Goal: Task Accomplishment & Management: Use online tool/utility

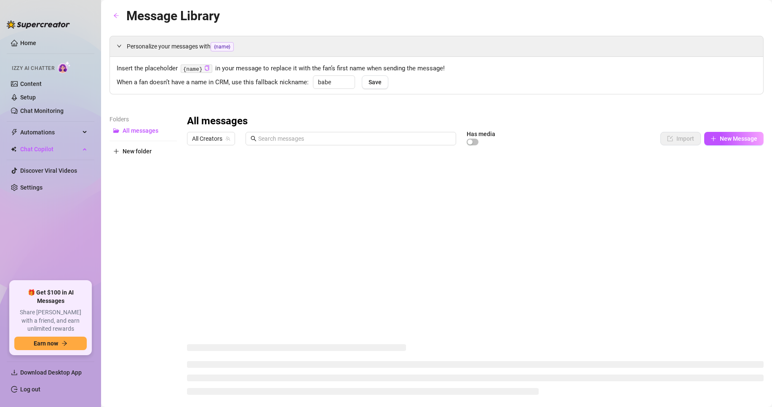
type input "babe"
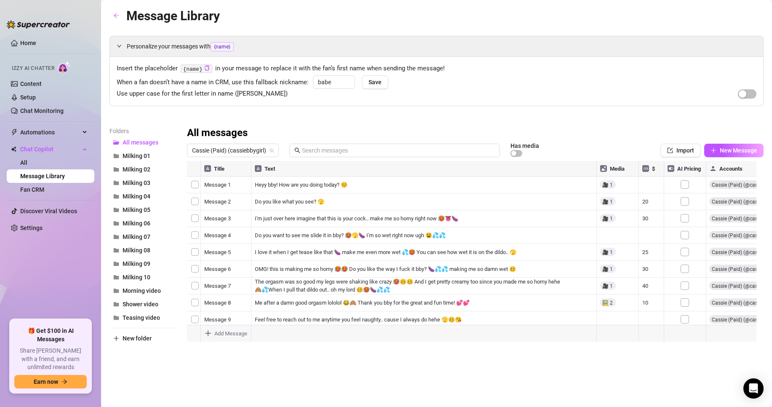
click at [608, 185] on div at bounding box center [475, 255] width 576 height 188
click at [141, 172] on span "Milking 02" at bounding box center [137, 169] width 28 height 7
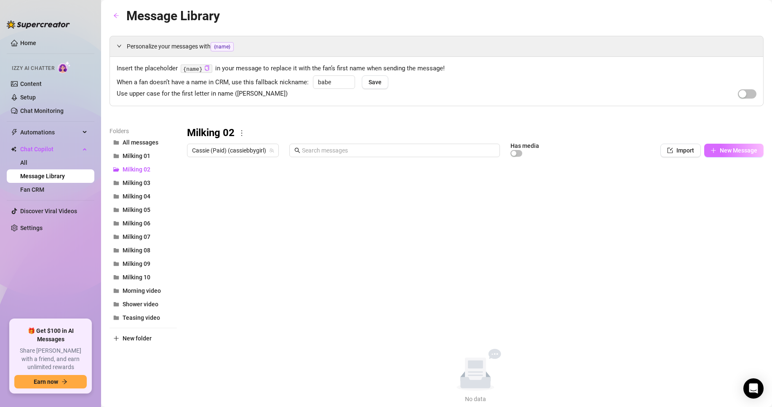
click at [720, 149] on span "New Message" at bounding box center [738, 150] width 37 height 7
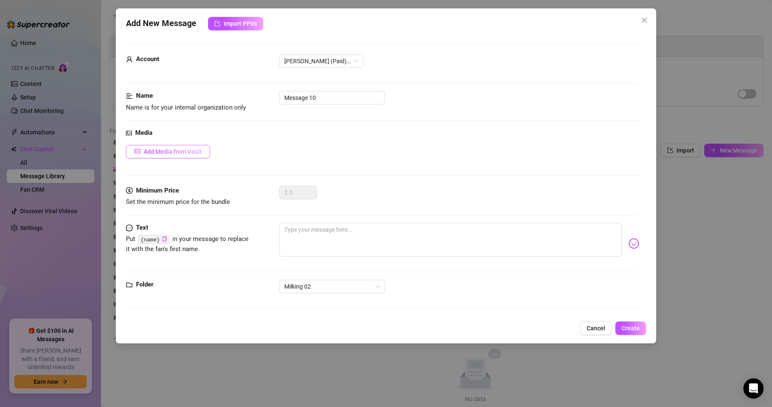
click at [176, 155] on span "Add Media from Vault" at bounding box center [173, 151] width 58 height 7
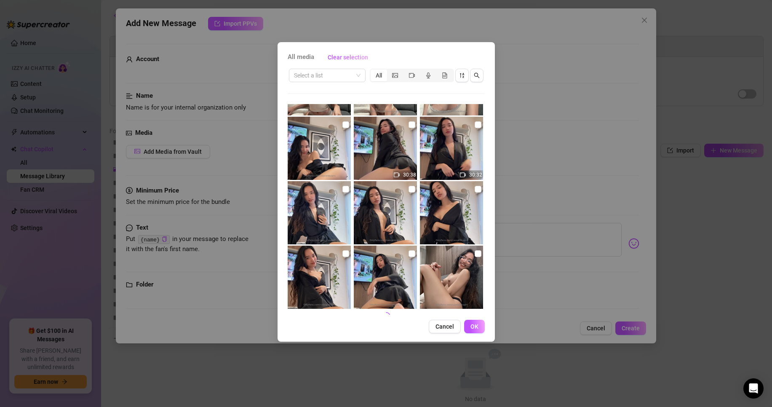
scroll to position [317, 0]
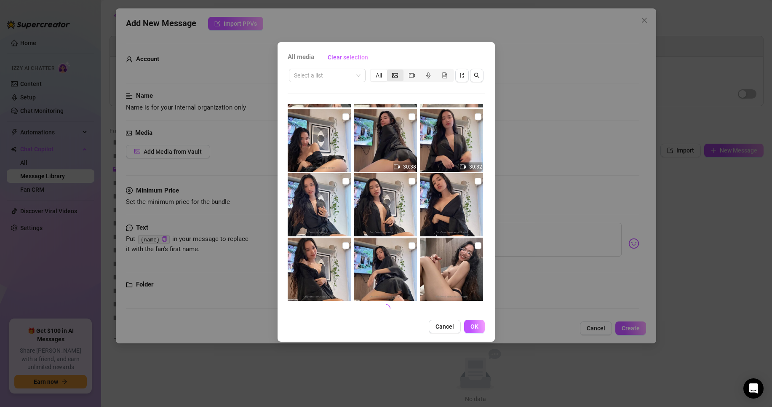
click at [397, 74] on icon "picture" at bounding box center [395, 75] width 6 height 6
click at [389, 71] on input "segmented control" at bounding box center [389, 71] width 0 height 0
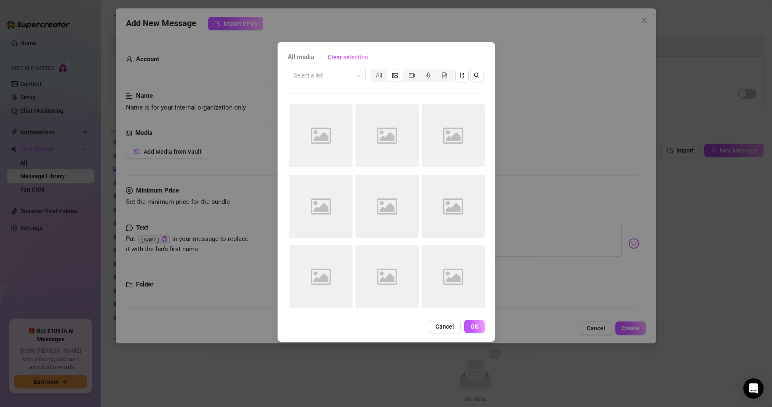
scroll to position [0, 0]
click at [379, 73] on div "All" at bounding box center [379, 75] width 16 height 12
click at [373, 71] on input "All" at bounding box center [373, 71] width 0 height 0
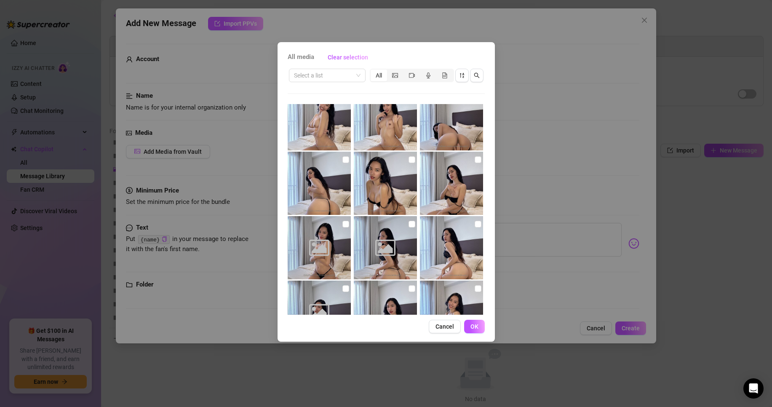
scroll to position [1001, 0]
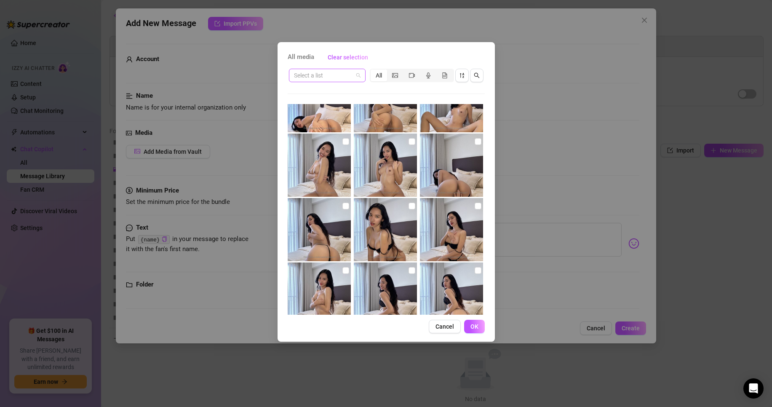
click at [336, 72] on input "search" at bounding box center [323, 75] width 59 height 13
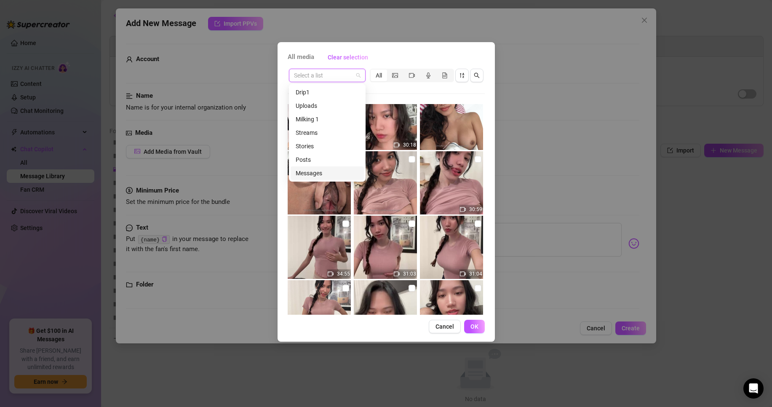
scroll to position [5148, 0]
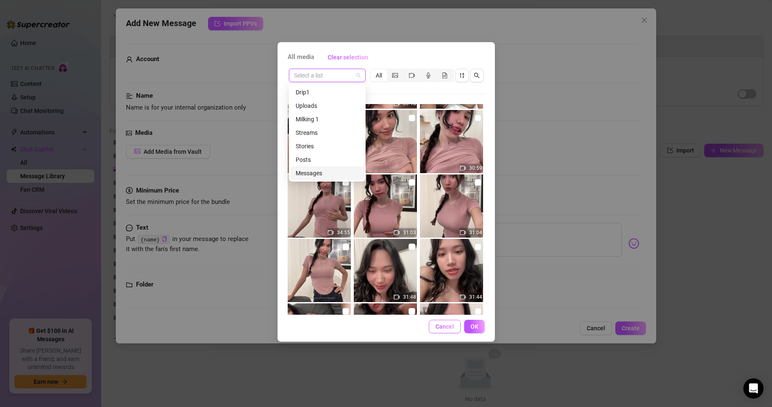
click at [448, 325] on span "Cancel" at bounding box center [444, 326] width 19 height 7
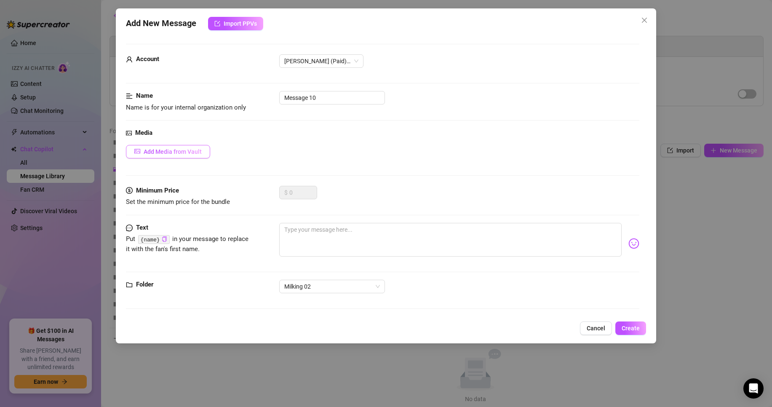
click at [182, 155] on button "Add Media from Vault" at bounding box center [168, 151] width 84 height 13
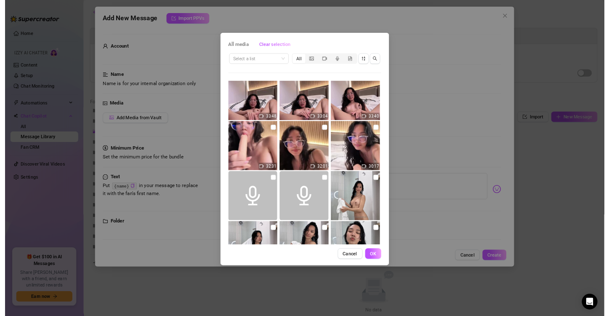
scroll to position [1348, 0]
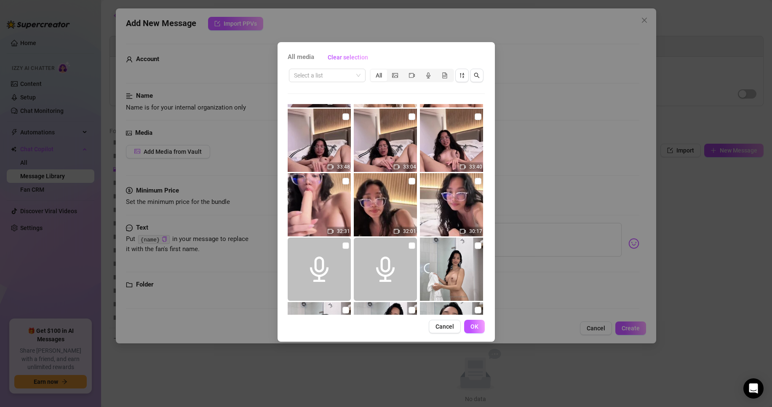
click at [451, 187] on img at bounding box center [451, 204] width 63 height 63
click at [451, 197] on img at bounding box center [451, 204] width 63 height 63
click at [447, 215] on img at bounding box center [451, 204] width 63 height 63
checkbox input "true"
click at [475, 329] on span "OK" at bounding box center [474, 326] width 8 height 7
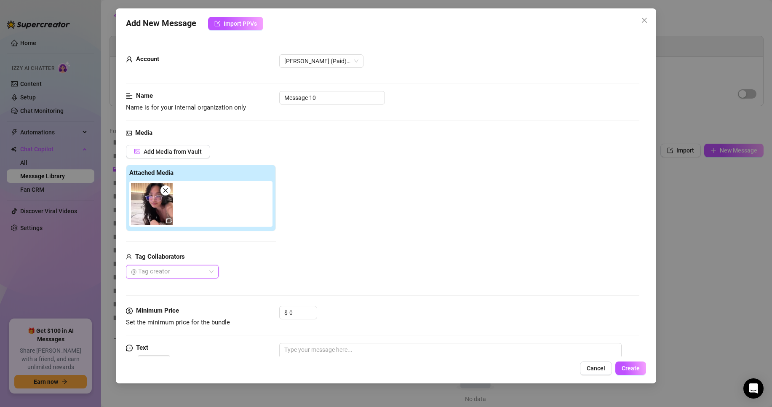
click at [151, 214] on img at bounding box center [152, 204] width 42 height 42
click at [168, 221] on icon "video-camera" at bounding box center [169, 221] width 6 height 6
click at [168, 191] on icon "close" at bounding box center [166, 190] width 6 height 6
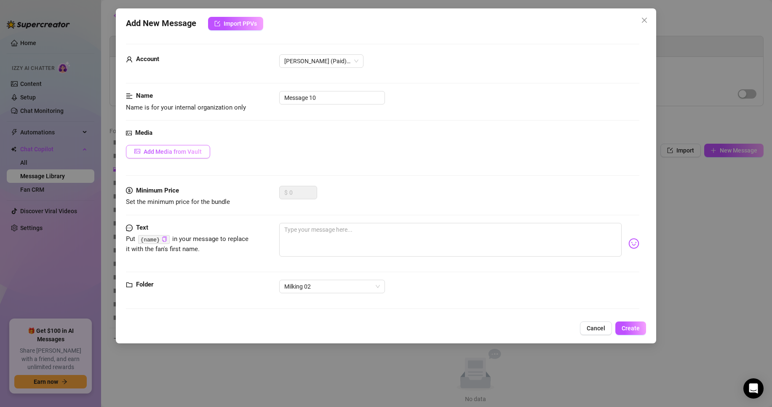
click at [175, 154] on span "Add Media from Vault" at bounding box center [173, 151] width 58 height 7
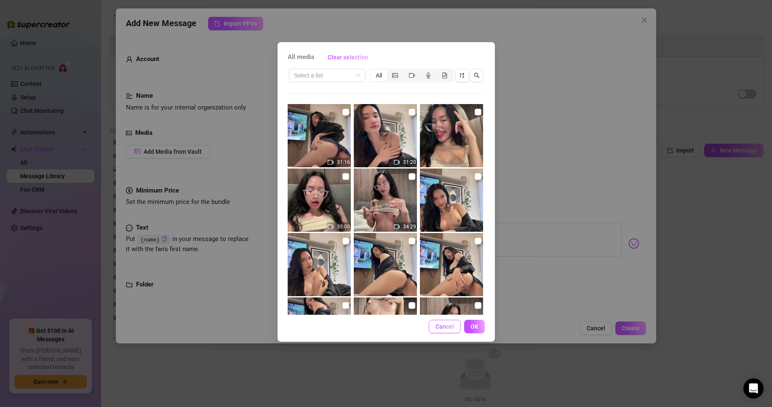
click at [445, 327] on span "Cancel" at bounding box center [444, 326] width 19 height 7
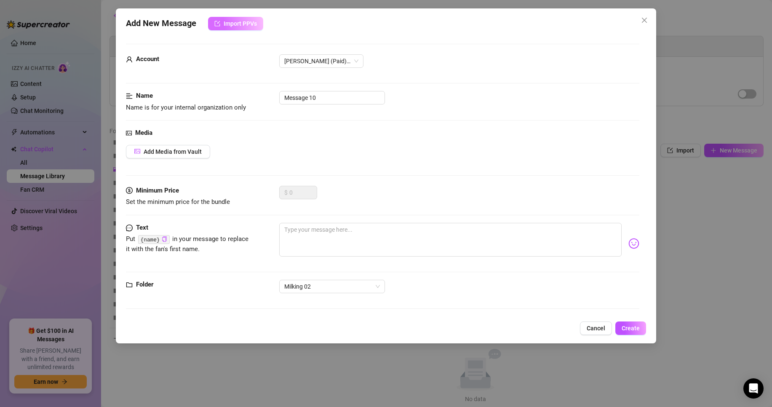
click at [254, 26] on span "Import PPVs" at bounding box center [240, 23] width 33 height 7
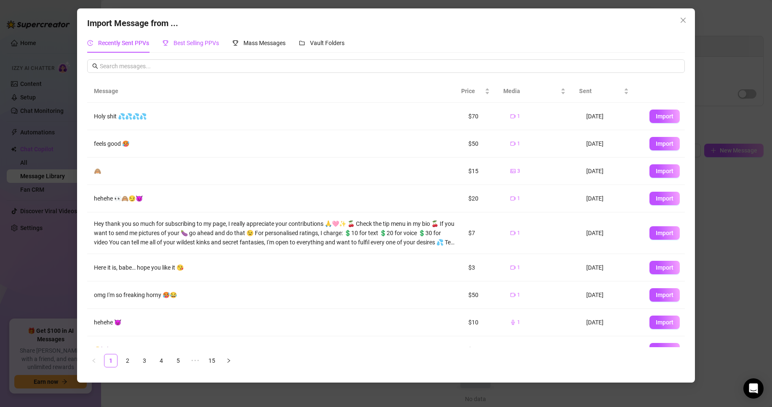
drag, startPoint x: 189, startPoint y: 45, endPoint x: 199, endPoint y: 37, distance: 13.2
click at [189, 44] on span "Best Selling PPVs" at bounding box center [195, 43] width 45 height 7
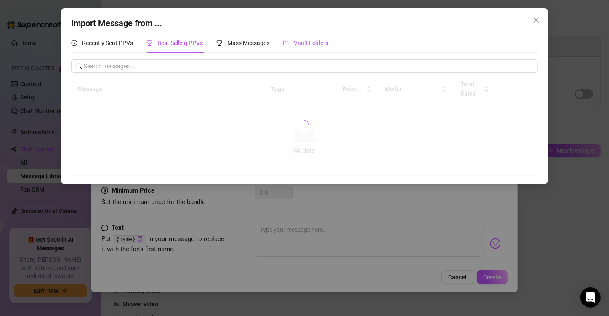
click at [313, 44] on span "Vault Folders" at bounding box center [311, 43] width 35 height 7
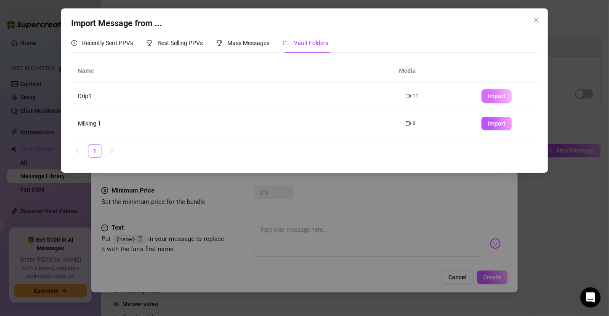
click at [496, 93] on span "Import" at bounding box center [497, 96] width 18 height 7
click at [537, 19] on icon "close" at bounding box center [536, 20] width 7 height 7
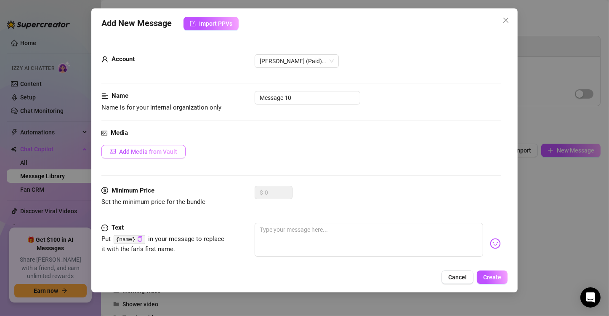
click at [116, 148] on button "Add Media from Vault" at bounding box center [143, 151] width 84 height 13
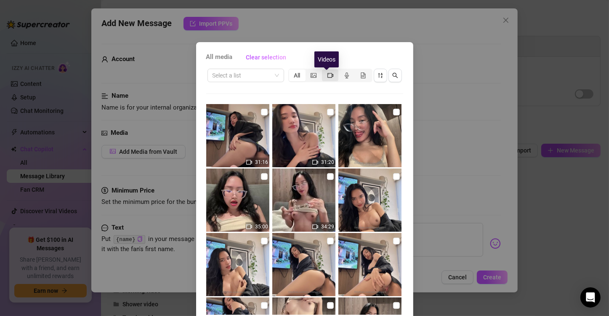
click at [328, 76] on icon "video-camera" at bounding box center [331, 75] width 6 height 6
click at [324, 71] on input "segmented control" at bounding box center [324, 71] width 0 height 0
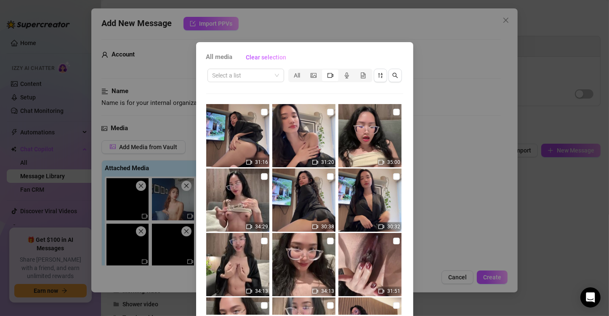
scroll to position [35, 0]
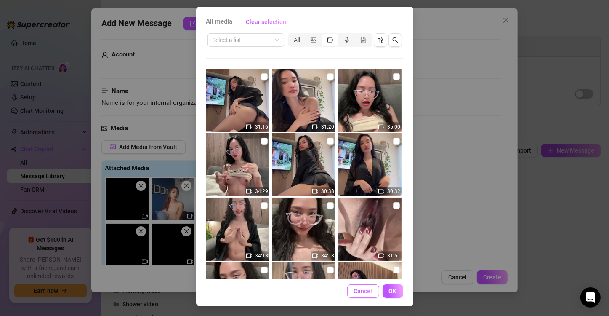
click at [354, 291] on span "Cancel" at bounding box center [363, 291] width 19 height 7
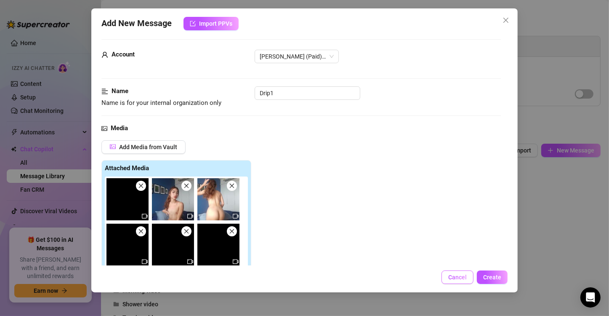
click at [448, 279] on button "Cancel" at bounding box center [458, 276] width 32 height 13
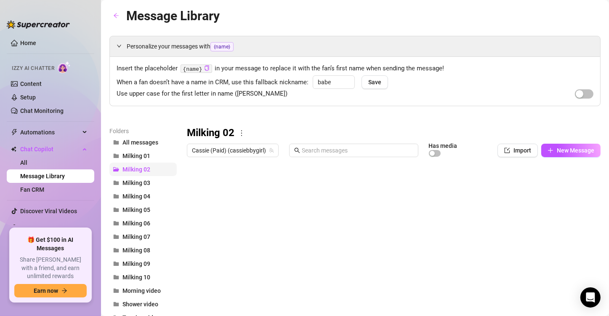
click at [147, 171] on span "Milking 02" at bounding box center [137, 169] width 28 height 7
click at [557, 151] on span "New Message" at bounding box center [575, 150] width 37 height 7
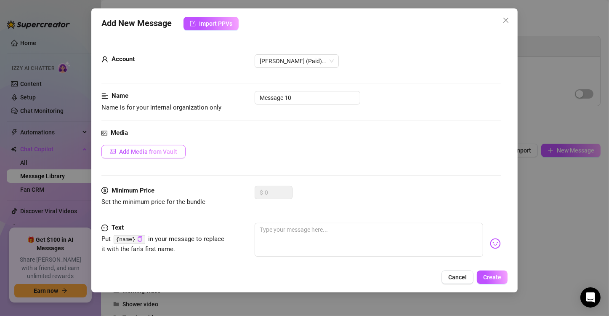
click at [124, 149] on span "Add Media from Vault" at bounding box center [148, 151] width 58 height 7
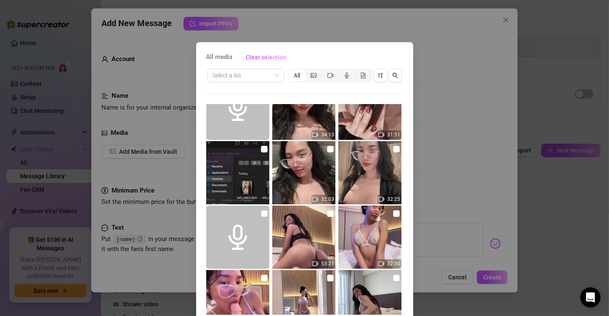
scroll to position [884, 0]
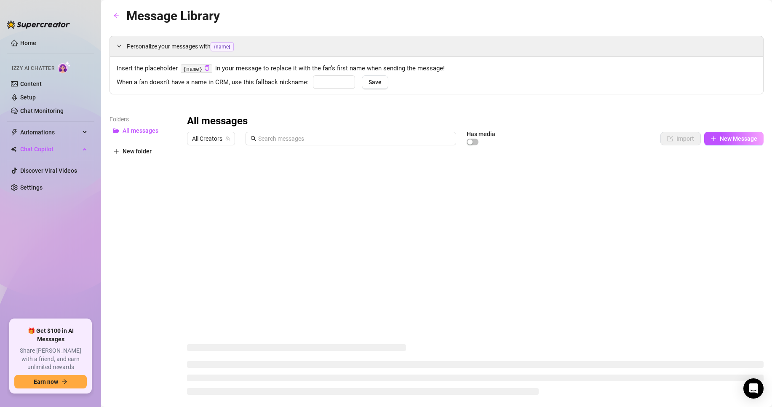
type input "babe"
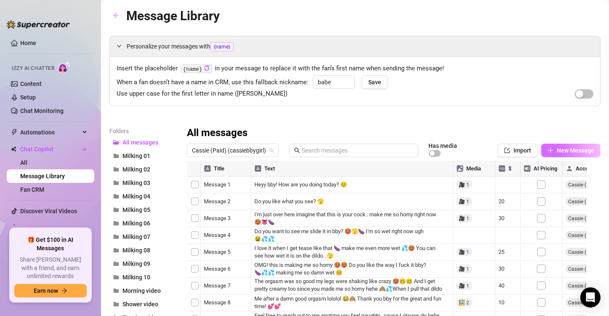
click at [483, 152] on span "New Message" at bounding box center [575, 150] width 37 height 7
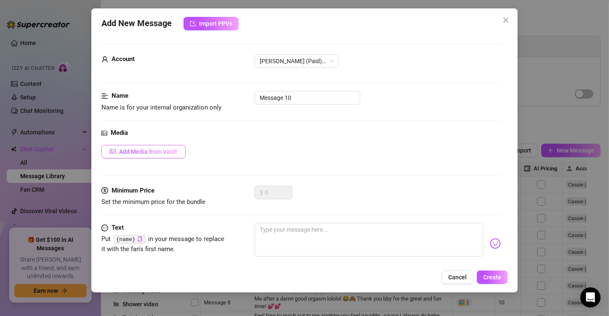
click at [172, 152] on span "Add Media from Vault" at bounding box center [148, 151] width 58 height 7
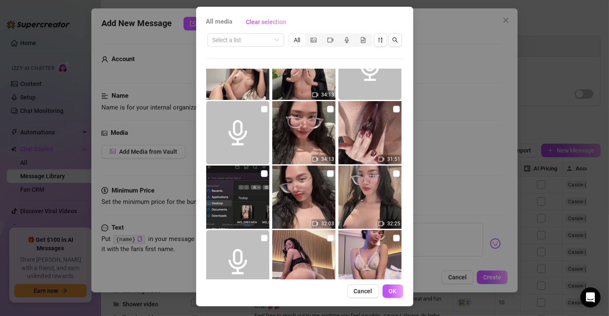
scroll to position [654, 0]
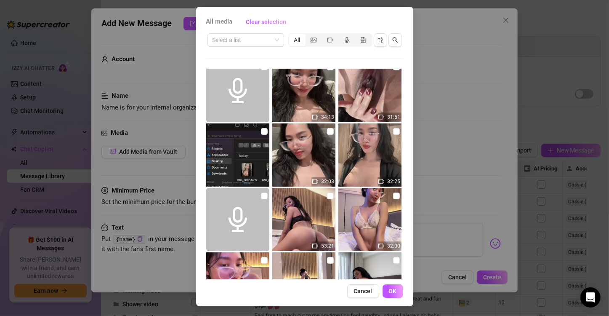
click at [307, 248] on div "Cancel OK" at bounding box center [304, 290] width 197 height 13
click at [362, 248] on span "Cancel" at bounding box center [363, 291] width 19 height 7
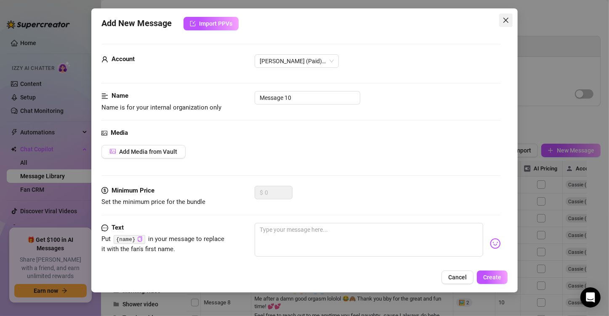
click at [483, 20] on icon "close" at bounding box center [506, 20] width 7 height 7
